Goal: Information Seeking & Learning: Learn about a topic

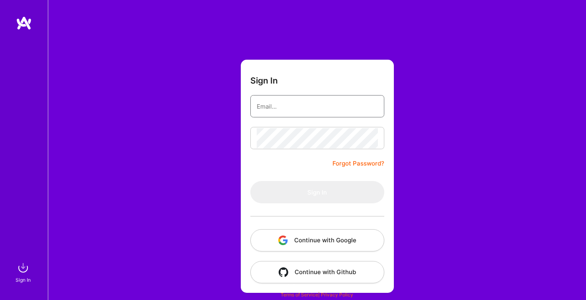
type input "[EMAIL_ADDRESS][DOMAIN_NAME]"
click at [317, 192] on button "Sign In" at bounding box center [317, 192] width 134 height 22
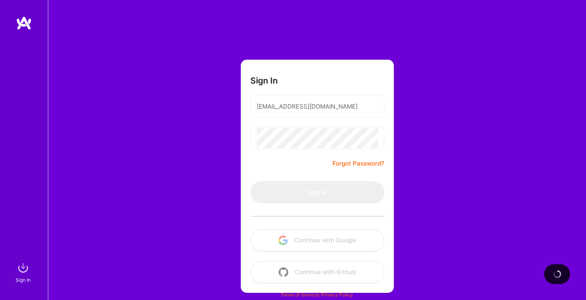
click at [216, 149] on div "Sign In [EMAIL_ADDRESS][DOMAIN_NAME] Forgot Password? Sign In Continue with Goo…" at bounding box center [317, 150] width 538 height 300
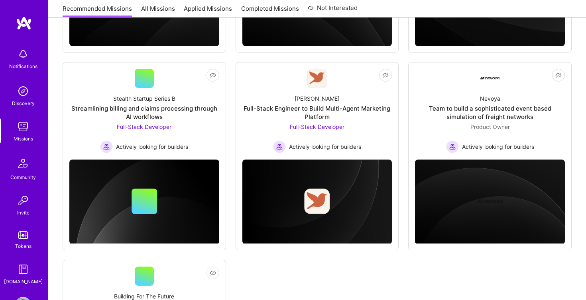
scroll to position [291, 0]
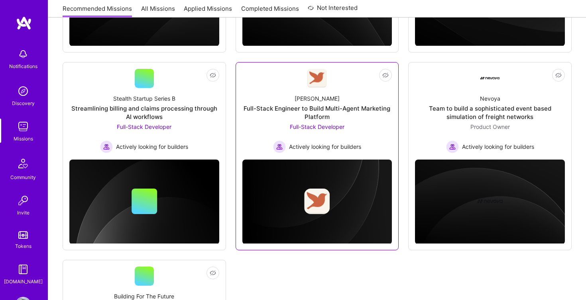
click at [282, 85] on link "Not Interested [PERSON_NAME] Full-Stack Engineer to Build Multi-Agent Marketing…" at bounding box center [317, 111] width 150 height 84
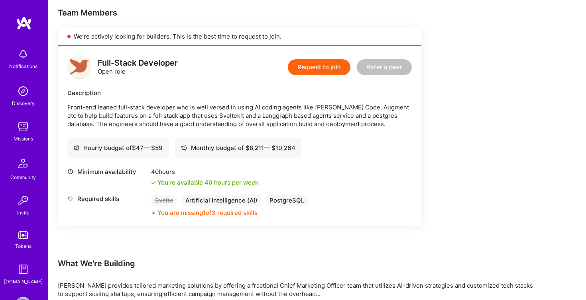
scroll to position [161, 0]
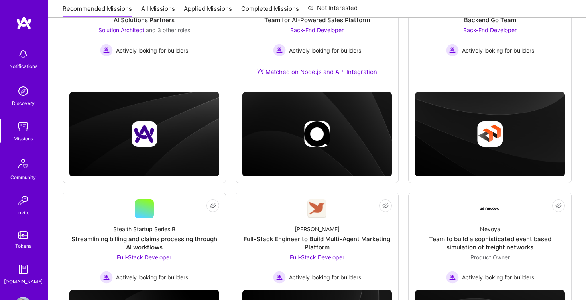
scroll to position [291, 0]
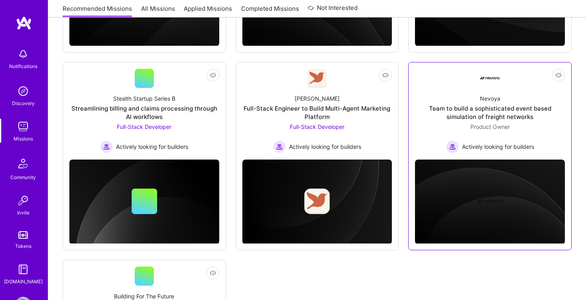
click at [537, 108] on div "Team to build a sophisticated event based simulation of freight networks" at bounding box center [490, 112] width 150 height 17
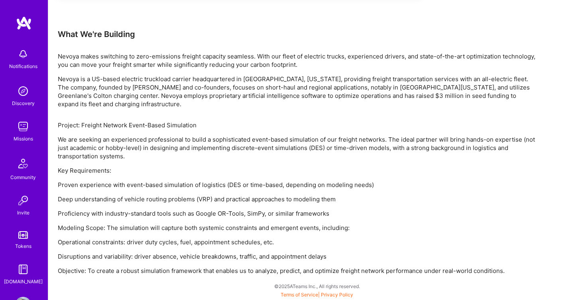
scroll to position [459, 0]
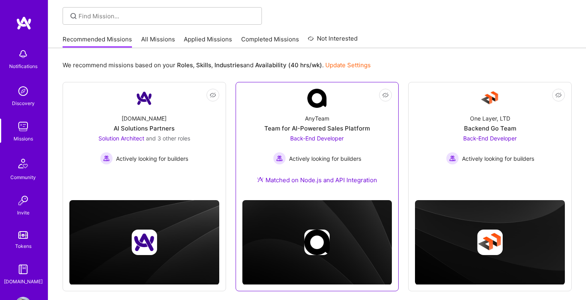
scroll to position [53, 0]
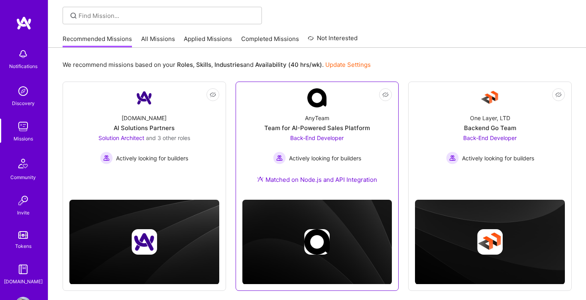
click at [259, 119] on div "AnyTeam Team for AI-Powered Sales Platform Back-End Developer Actively looking …" at bounding box center [317, 151] width 150 height 86
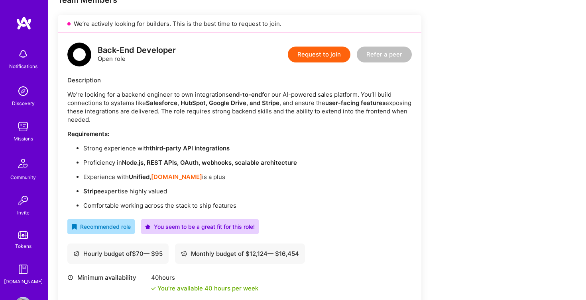
scroll to position [154, 0]
